Goal: Information Seeking & Learning: Learn about a topic

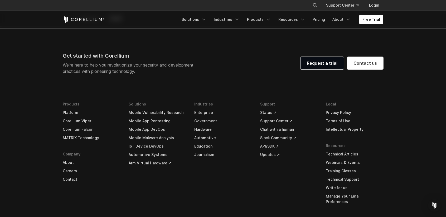
scroll to position [1547, 0]
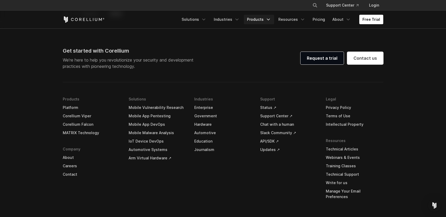
click at [262, 21] on link "Products" at bounding box center [259, 19] width 30 height 9
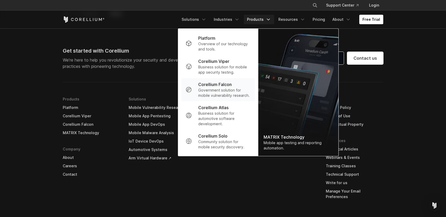
click at [232, 92] on p "Government solution for mobile vulnerability research." at bounding box center [224, 93] width 52 height 11
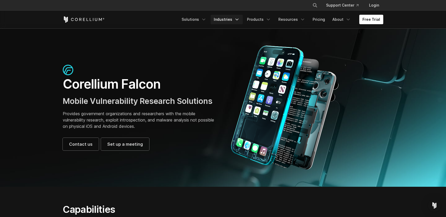
click at [238, 19] on icon "Navigation Menu" at bounding box center [236, 19] width 5 height 5
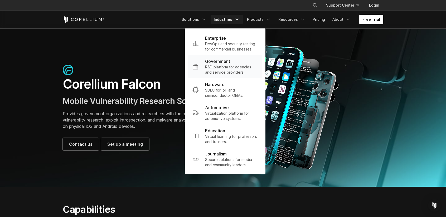
click at [222, 68] on p "R&D platform for agencies and service providers." at bounding box center [231, 70] width 53 height 11
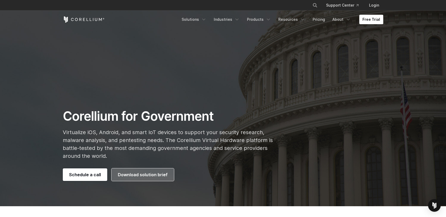
click at [132, 176] on span "Download solution brief" at bounding box center [143, 175] width 50 height 6
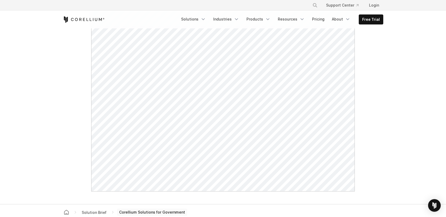
scroll to position [230, 0]
click at [315, 17] on link "Pricing" at bounding box center [318, 18] width 19 height 9
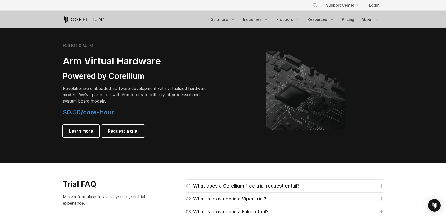
scroll to position [599, 0]
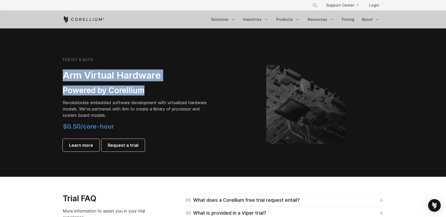
drag, startPoint x: 61, startPoint y: 73, endPoint x: 151, endPoint y: 90, distance: 91.1
click at [153, 90] on div "FOR IOT & AUTO Arm Virtual Hardware Powered by Corellium Revolutionize embedded…" at bounding box center [139, 104] width 165 height 94
copy div "Arm Virtual Hardware Powered by Corellium"
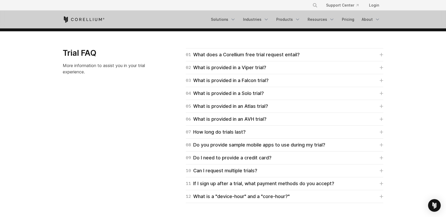
scroll to position [746, 0]
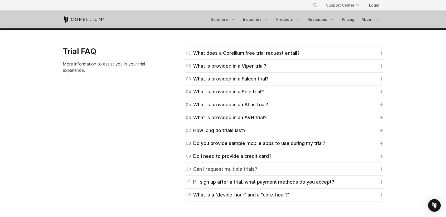
click at [234, 172] on div "10 Can I request multiple trials?" at bounding box center [221, 169] width 71 height 7
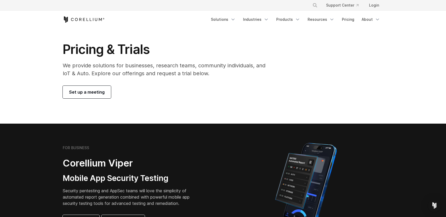
scroll to position [0, 0]
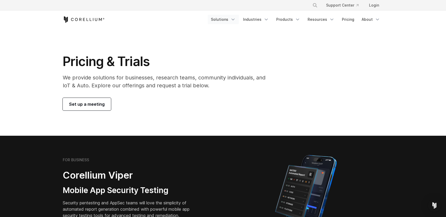
click at [235, 18] on icon "Navigation Menu" at bounding box center [232, 19] width 5 height 5
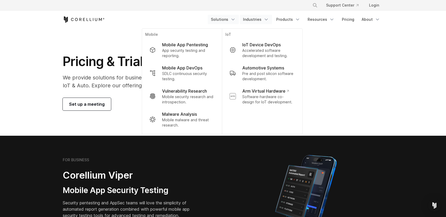
click at [256, 21] on link "Industries" at bounding box center [256, 19] width 32 height 9
